Goal: Task Accomplishment & Management: Manage account settings

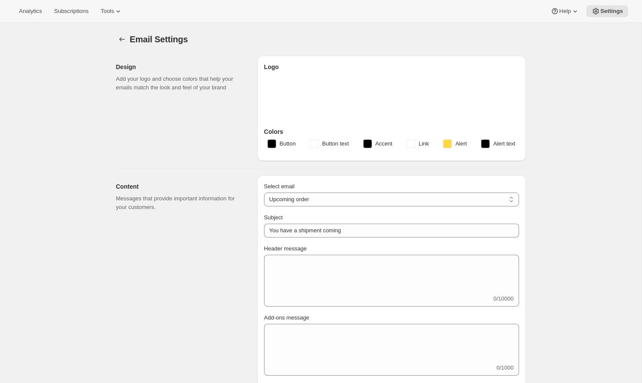
select select "subscriptionMessage"
select select "5"
select select "15"
type input "Build Your Next Black Box"
type input "Omega Coffee"
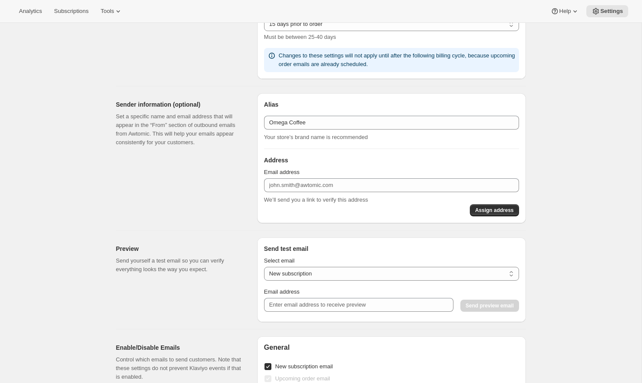
scroll to position [531, 0]
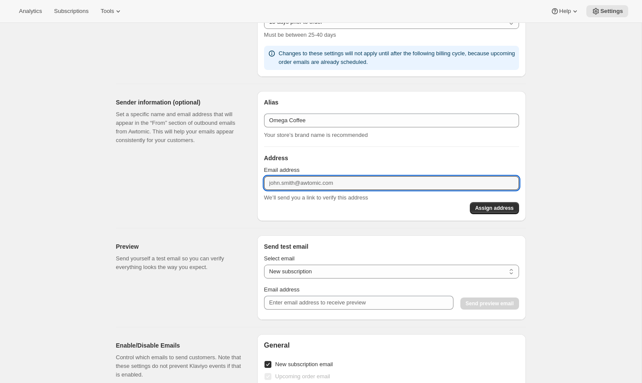
click at [221, 185] on div "Sender information (optional) Set a specific name and email address that will a…" at bounding box center [183, 156] width 134 height 130
click at [281, 183] on input "Email address" at bounding box center [391, 183] width 255 height 14
type input "[EMAIL_ADDRESS][DOMAIN_NAME]"
click at [477, 206] on span "Assign address" at bounding box center [494, 208] width 38 height 7
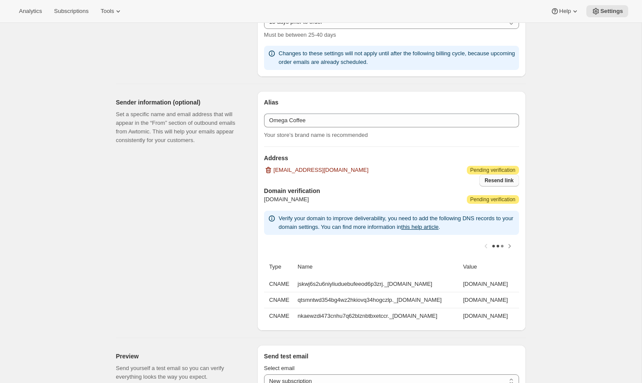
click at [491, 184] on button "Resend link" at bounding box center [499, 180] width 39 height 12
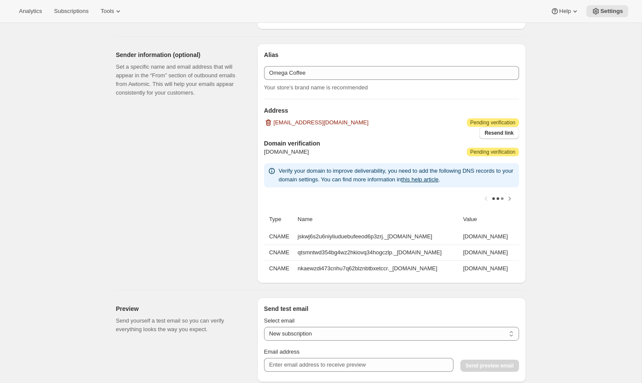
scroll to position [579, 0]
click at [509, 197] on icon "Scroll table right one column" at bounding box center [510, 197] width 9 height 9
click at [486, 196] on icon "Scroll table left one column" at bounding box center [486, 198] width 3 height 4
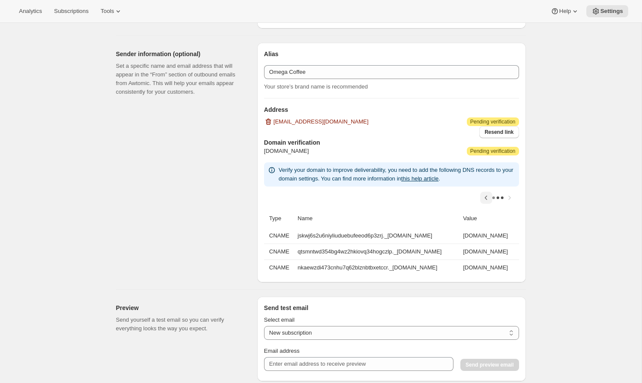
scroll to position [0, 38]
click at [486, 196] on icon "Scroll table left one column" at bounding box center [486, 198] width 3 height 4
click at [486, 196] on div at bounding box center [391, 198] width 255 height 22
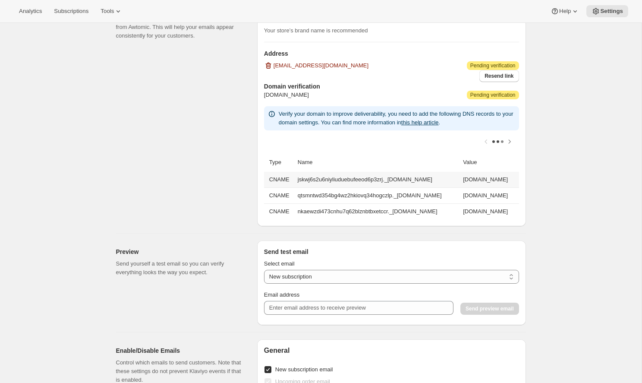
drag, startPoint x: 294, startPoint y: 180, endPoint x: 491, endPoint y: 184, distance: 196.9
click at [461, 184] on td "jskwj6s2u6niyliuduebufeeod6p3zrj._[DOMAIN_NAME]" at bounding box center [377, 180] width 165 height 16
copy td "jskwj6s2u6niyliuduebufeeod6p3zrj._[DOMAIN_NAME]"
drag, startPoint x: 350, startPoint y: 180, endPoint x: 507, endPoint y: 178, distance: 157.6
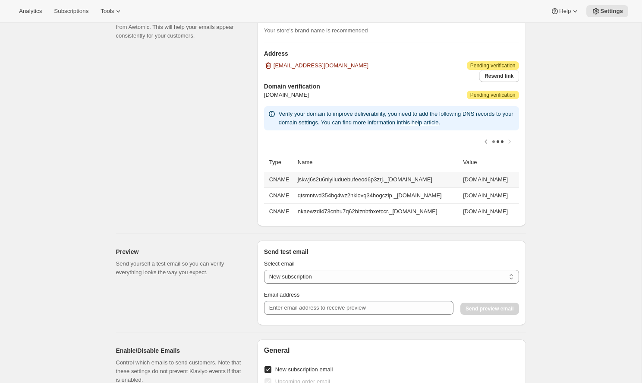
click at [507, 178] on td "[DOMAIN_NAME]" at bounding box center [490, 180] width 58 height 16
copy td "[DOMAIN_NAME]"
drag, startPoint x: 296, startPoint y: 193, endPoint x: 505, endPoint y: 192, distance: 209.0
click at [461, 192] on td "qtsmntwd354bg4wz2hkiovq34hogczlp._[DOMAIN_NAME]" at bounding box center [377, 195] width 165 height 16
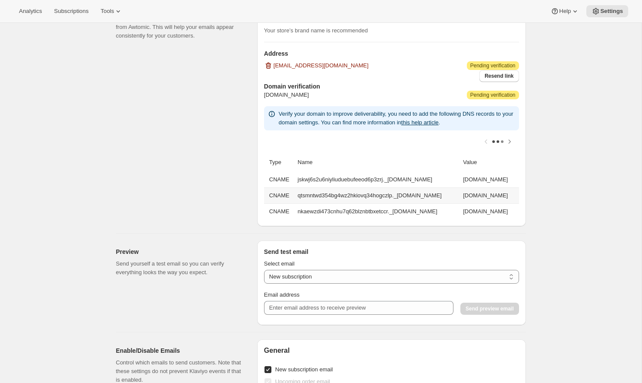
copy td "qtsmntwd354bg4wz2hkiovq34hogczlp._[DOMAIN_NAME]"
drag, startPoint x: 350, startPoint y: 193, endPoint x: 518, endPoint y: 194, distance: 168.0
click at [518, 194] on td "[DOMAIN_NAME]" at bounding box center [490, 195] width 58 height 16
copy td "[DOMAIN_NAME]"
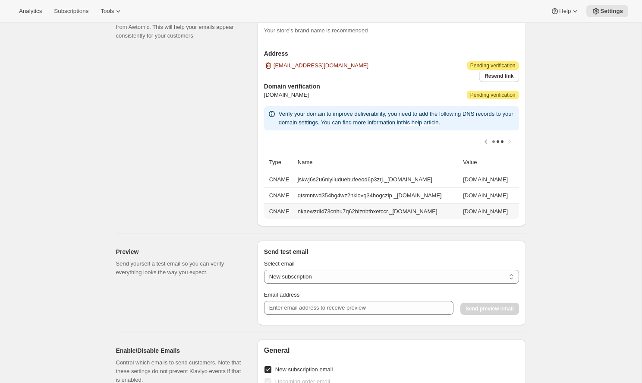
scroll to position [0, 0]
drag, startPoint x: 296, startPoint y: 210, endPoint x: 498, endPoint y: 208, distance: 202.5
click at [461, 208] on td "nkaewzdi473cnhu7q62blznbtbxetccr._[DOMAIN_NAME]" at bounding box center [377, 211] width 165 height 16
copy td "nkaewzdi473cnhu7q62blznbtbxetccr._[DOMAIN_NAME]"
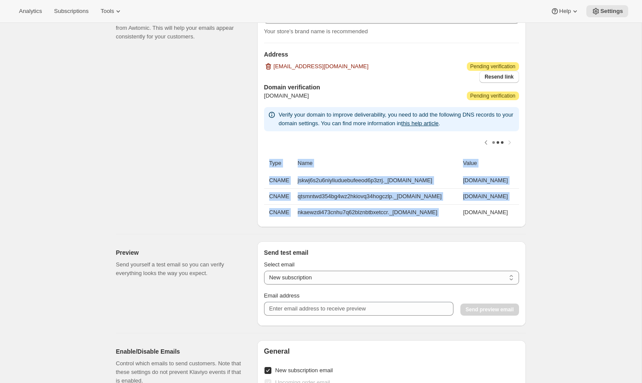
drag, startPoint x: 350, startPoint y: 212, endPoint x: 520, endPoint y: 205, distance: 170.3
click at [520, 205] on div "[PERSON_NAME] Omega Coffee Your store’s brand name is recommended Address [EMAI…" at bounding box center [391, 107] width 269 height 240
copy table "Type Name Value CNAME jskwj6s2u6niyliuduebufeeod6p3zrj._[DOMAIN_NAME] [DOMAIN_N…"
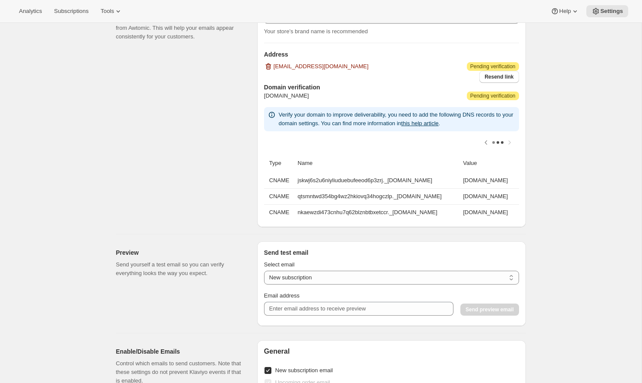
click at [168, 174] on div "Sender information (optional) Set a specific name and email address that will a…" at bounding box center [183, 107] width 134 height 240
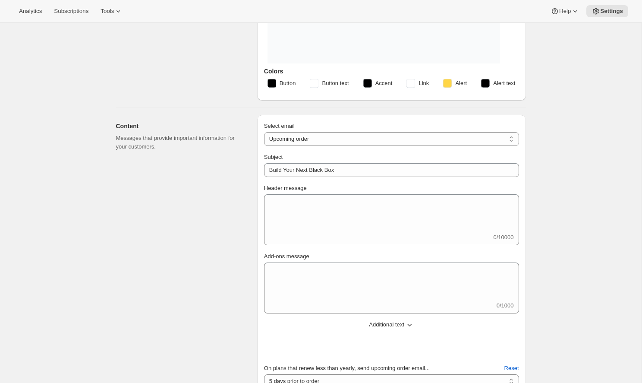
scroll to position [167, 0]
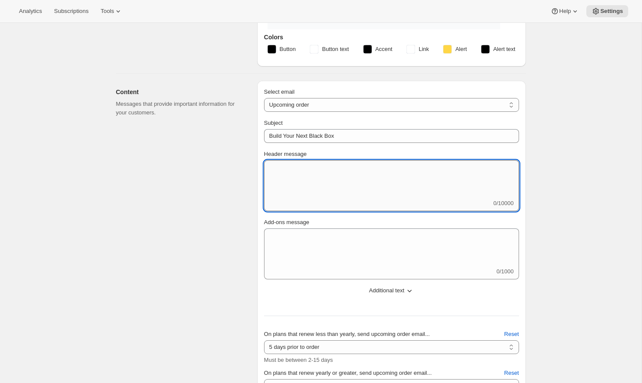
click at [319, 182] on textarea "Header message" at bounding box center [391, 179] width 255 height 39
click at [297, 183] on textarea "Header message" at bounding box center [391, 179] width 255 height 39
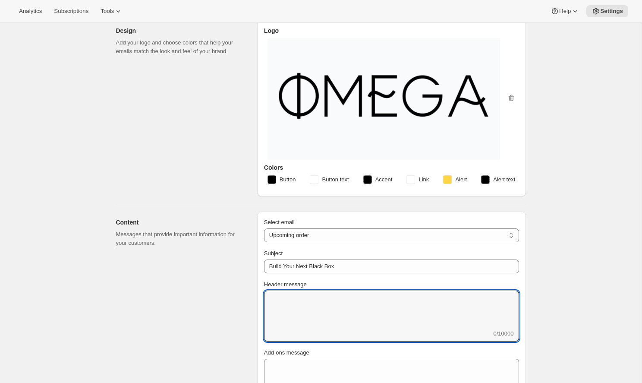
scroll to position [35, 0]
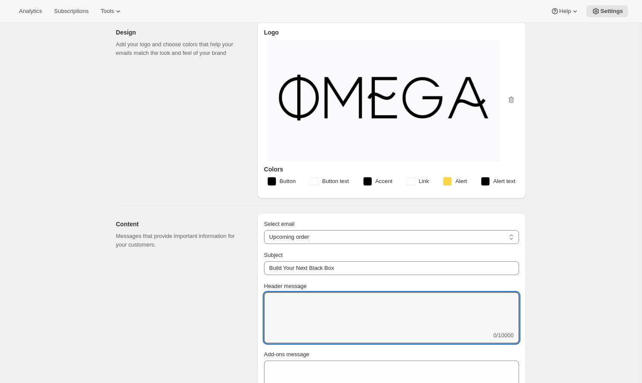
click at [282, 182] on span "Button" at bounding box center [288, 181] width 16 height 9
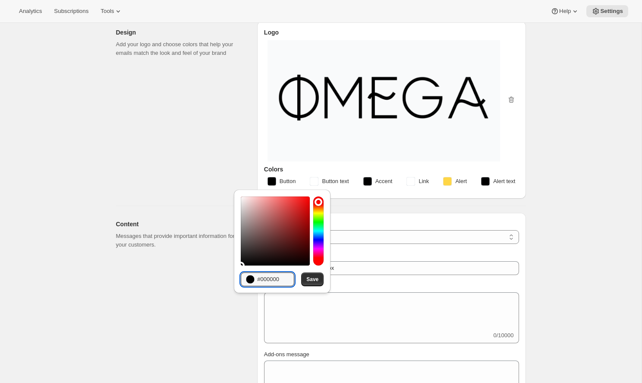
drag, startPoint x: 287, startPoint y: 284, endPoint x: 245, endPoint y: 277, distance: 42.1
click at [245, 277] on div "#000000" at bounding box center [268, 279] width 54 height 14
paste input "312f31"
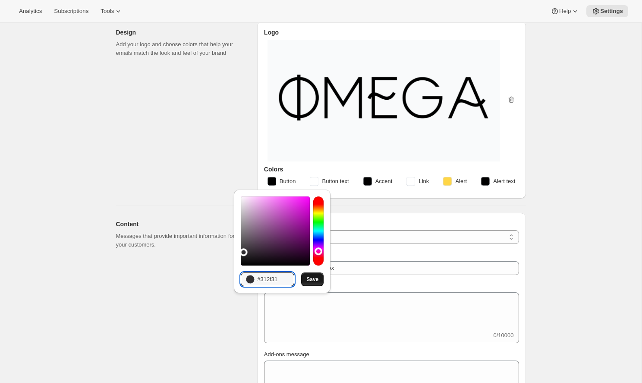
type input "#312f31"
click at [315, 279] on span "Save" at bounding box center [313, 279] width 12 height 7
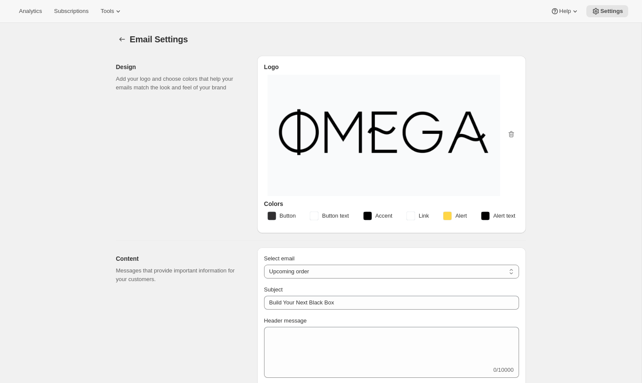
scroll to position [0, 0]
click at [414, 217] on rect "button" at bounding box center [411, 216] width 9 height 9
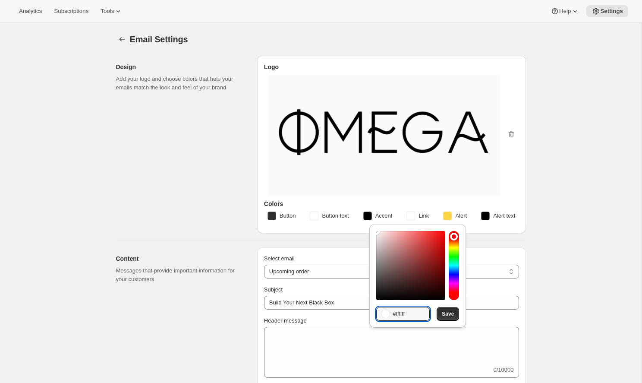
drag, startPoint x: 418, startPoint y: 313, endPoint x: 386, endPoint y: 313, distance: 32.8
click at [386, 313] on div "#ffffff" at bounding box center [404, 314] width 54 height 14
paste input "efefe"
type input "#efefef"
click at [449, 315] on span "Save" at bounding box center [448, 313] width 12 height 7
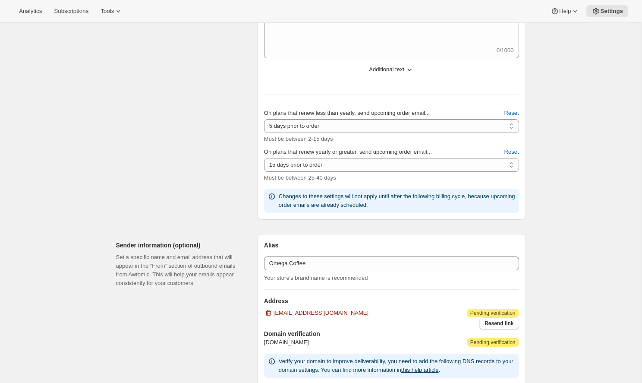
scroll to position [389, 0]
click at [400, 67] on span "Additional text" at bounding box center [386, 68] width 35 height 9
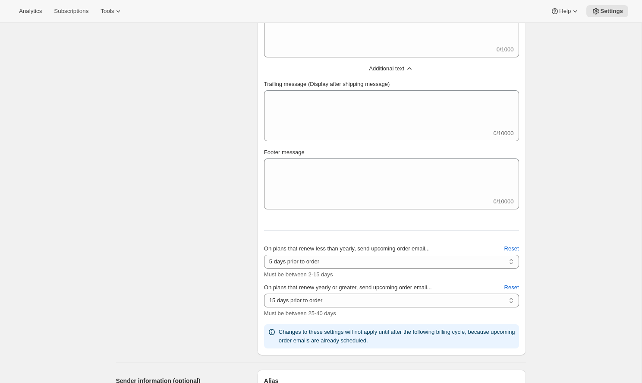
click at [399, 64] on span "Additional text" at bounding box center [386, 68] width 35 height 9
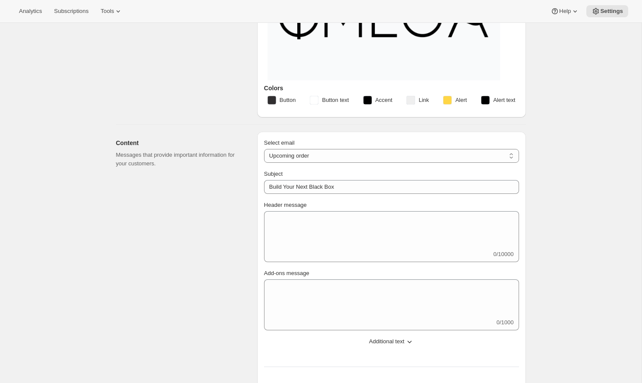
scroll to position [118, 0]
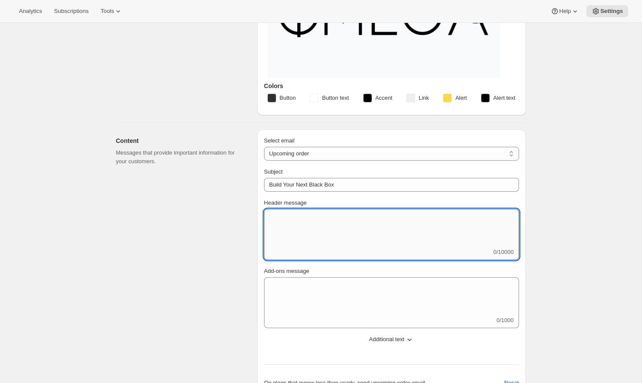
click at [364, 228] on textarea "Header message" at bounding box center [391, 228] width 255 height 39
paste textarea "Your next Black Box renews soon. If you’d like to adjust what’s inside, you can…"
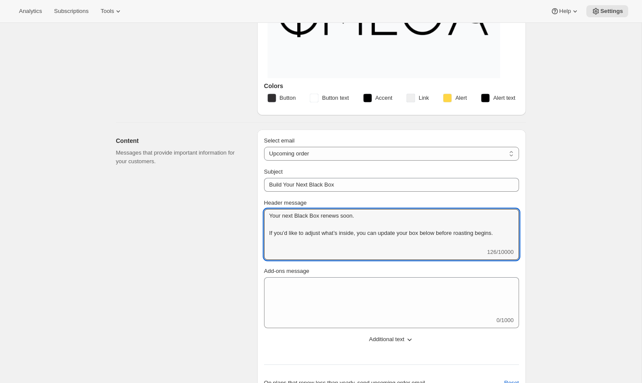
type textarea "Your next Black Box renews soon. If you’d like to adjust what’s inside, you can…"
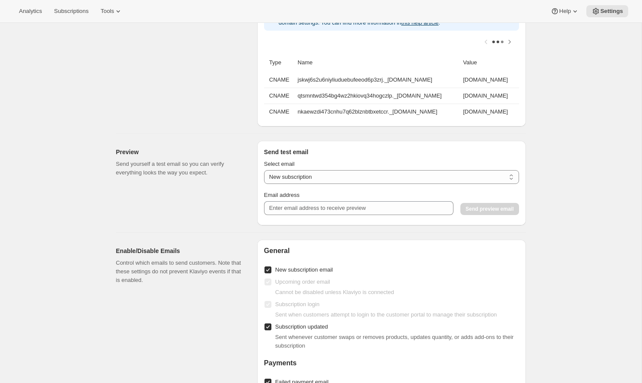
scroll to position [731, 0]
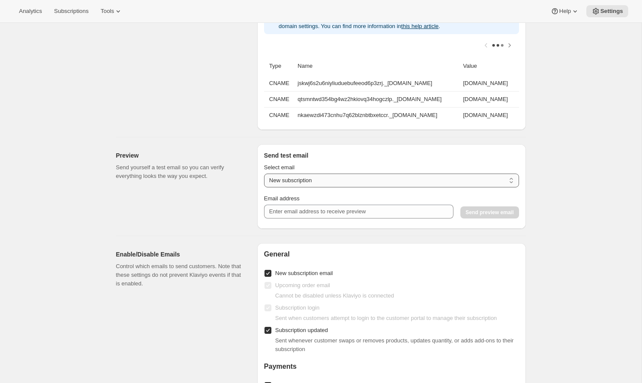
select select "upcoming-subscription"
type input "[EMAIL_ADDRESS][PERSON_NAME][DOMAIN_NAME]"
click at [473, 212] on span "Send preview email" at bounding box center [490, 212] width 48 height 7
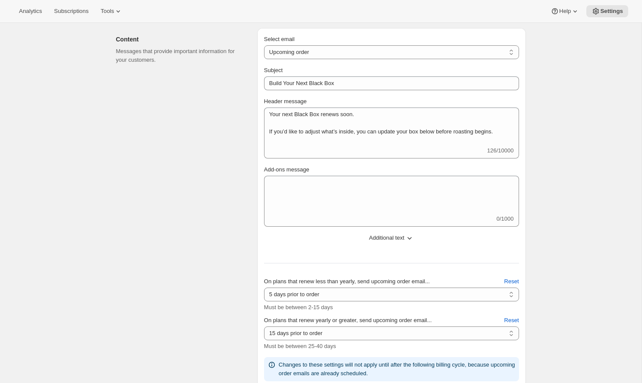
scroll to position [212, 0]
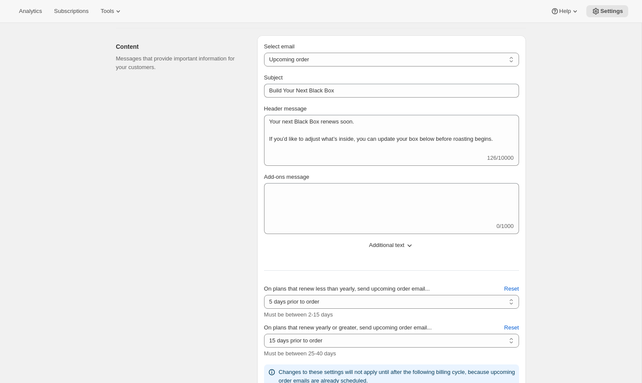
click at [400, 250] on button "Additional text" at bounding box center [392, 245] width 266 height 14
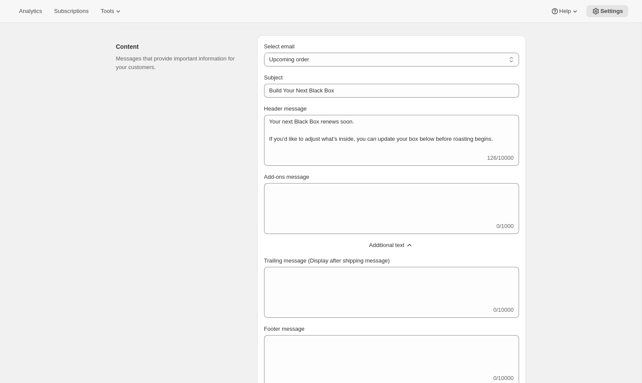
click at [396, 242] on span "Additional text" at bounding box center [386, 245] width 35 height 9
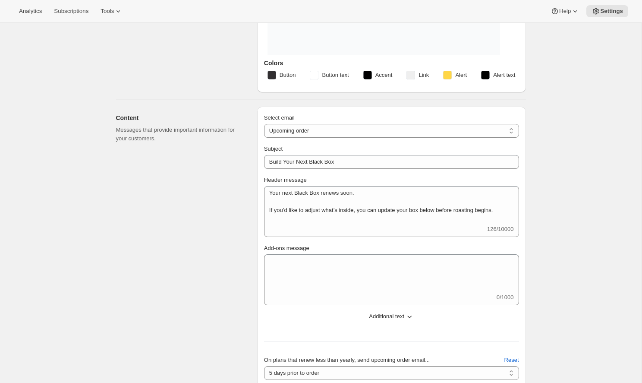
scroll to position [142, 0]
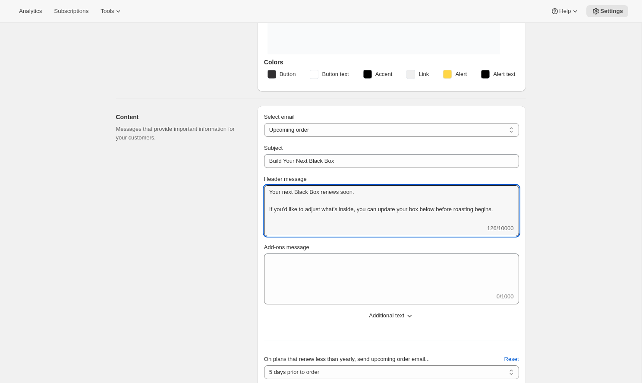
drag, startPoint x: 509, startPoint y: 209, endPoint x: 273, endPoint y: 183, distance: 237.2
click at [273, 183] on div "Header message Your next Black Box renews soon. If you’d like to adjust what’s …" at bounding box center [391, 205] width 255 height 61
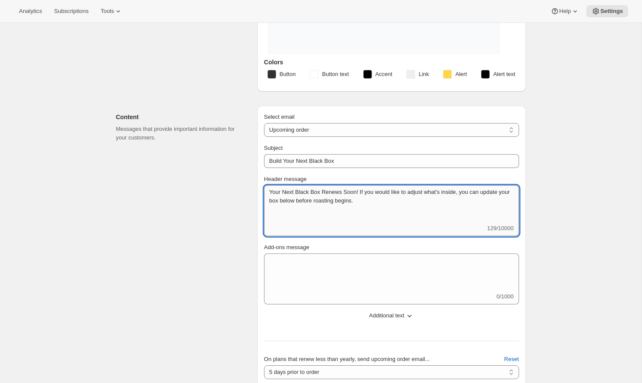
click at [386, 197] on textarea "Your Next Black Box Renews Soon! If you would like to adjust what's inside, you…" at bounding box center [391, 204] width 255 height 39
type textarea "Your Next Black Box Renews Soon! If you would like to adjust what's inside, you…"
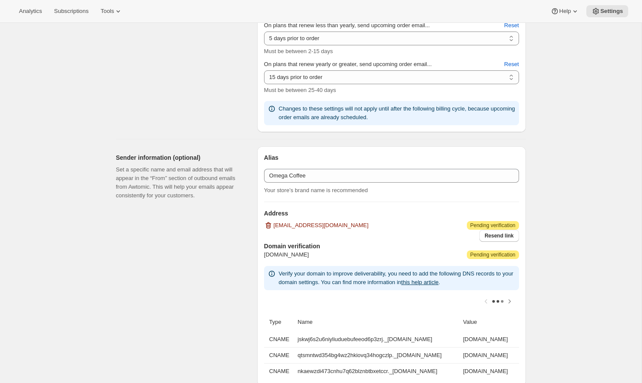
scroll to position [465, 0]
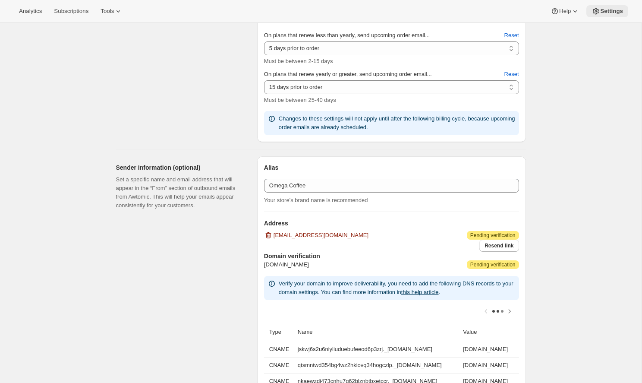
click at [619, 9] on span "Settings" at bounding box center [612, 11] width 23 height 7
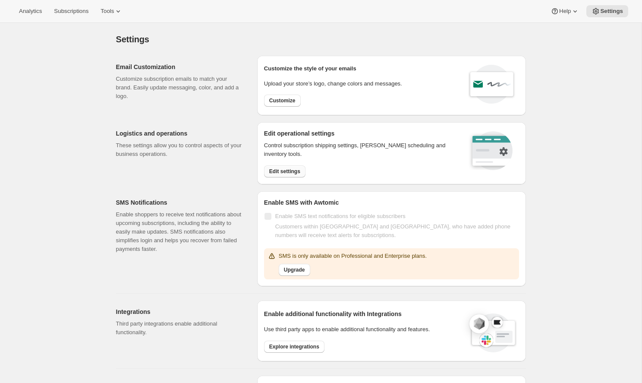
click at [291, 174] on span "Edit settings" at bounding box center [284, 171] width 31 height 7
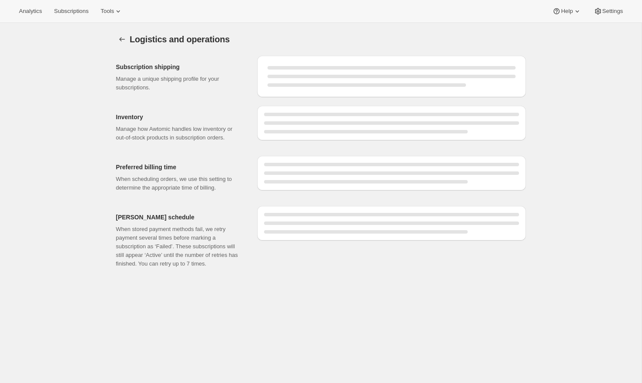
select select "DAY"
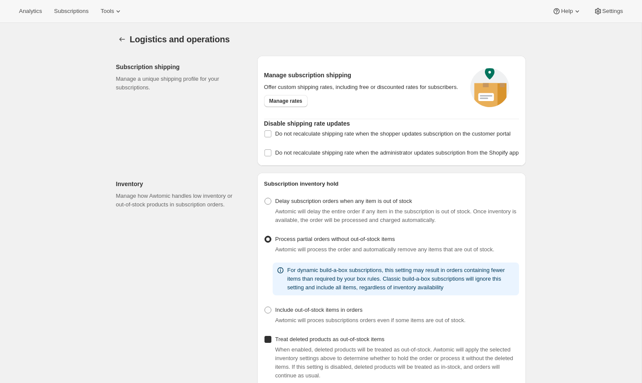
radio input "true"
checkbox input "true"
click at [611, 19] on div "Analytics Subscriptions Tools Help Settings" at bounding box center [321, 11] width 642 height 23
click at [611, 14] on span "Settings" at bounding box center [613, 11] width 21 height 7
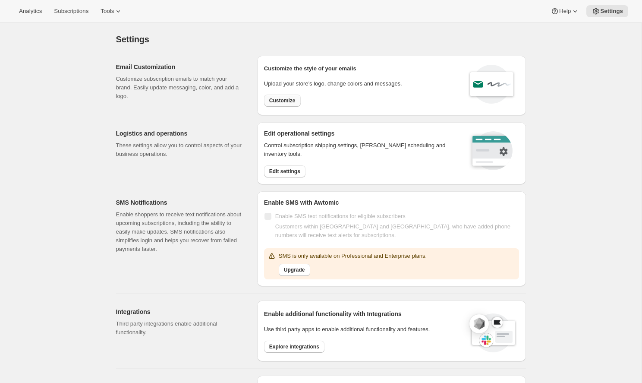
click at [282, 100] on span "Customize" at bounding box center [282, 100] width 26 height 7
select select "subscriptionMessage"
select select "5"
select select "15"
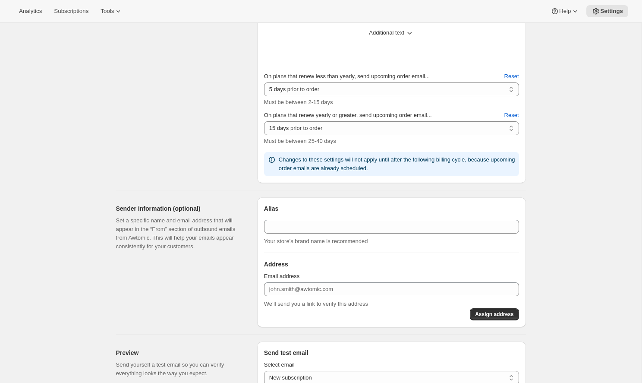
type input "Build Your Next Black Box"
type textarea "Your Next Black Box Renews Soon! If you would like to adjust what's inside, you…"
type input "Omega Coffee"
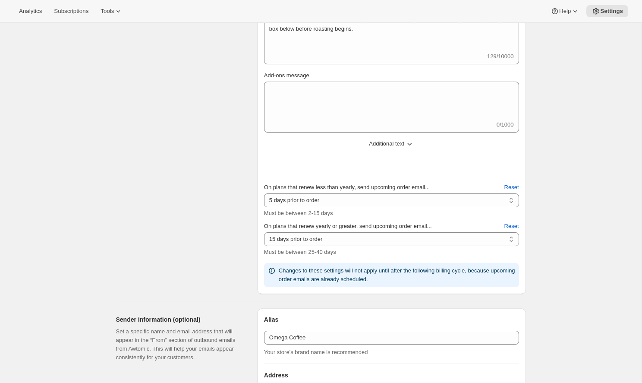
scroll to position [572, 0]
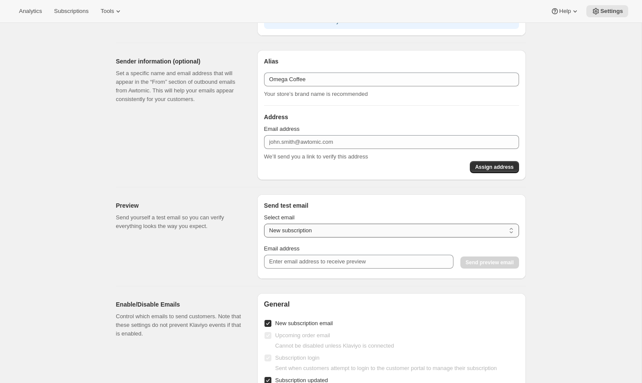
select select "upcoming-subscription"
click at [382, 269] on div "Select email New subscription Upcoming order Payment failure Delayed subscripti…" at bounding box center [391, 241] width 255 height 62
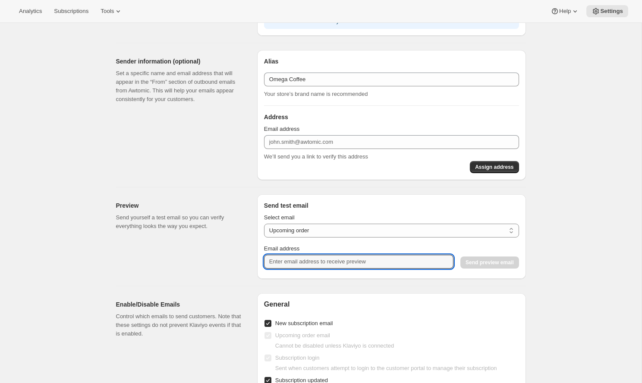
type input "[EMAIL_ADDRESS][PERSON_NAME][DOMAIN_NAME]"
click at [469, 260] on span "Send preview email" at bounding box center [490, 262] width 48 height 7
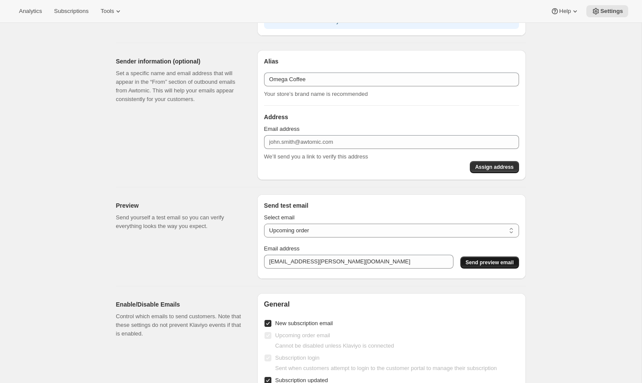
click at [469, 260] on span "Send preview email" at bounding box center [490, 262] width 48 height 7
click at [271, 253] on div "Email address [EMAIL_ADDRESS][PERSON_NAME][DOMAIN_NAME]" at bounding box center [359, 256] width 190 height 24
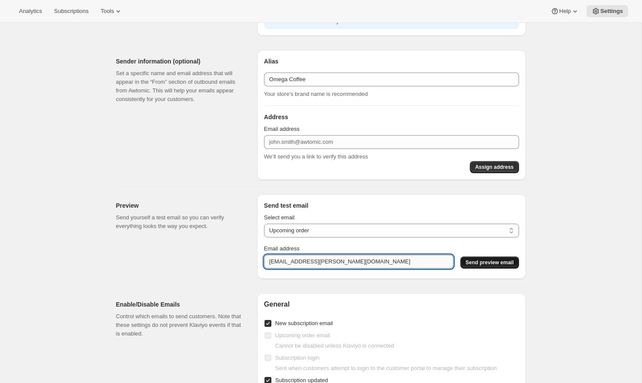
click at [271, 259] on input "[EMAIL_ADDRESS][PERSON_NAME][DOMAIN_NAME]" at bounding box center [359, 262] width 190 height 14
click at [268, 260] on input "[EMAIL_ADDRESS][PERSON_NAME][DOMAIN_NAME]" at bounding box center [359, 262] width 190 height 14
click at [364, 261] on input "[EMAIL_ADDRESS][PERSON_NAME][DOMAIN_NAME]" at bounding box center [359, 262] width 190 height 14
click at [488, 263] on span "Send preview email" at bounding box center [490, 262] width 48 height 7
